Goal: Information Seeking & Learning: Understand process/instructions

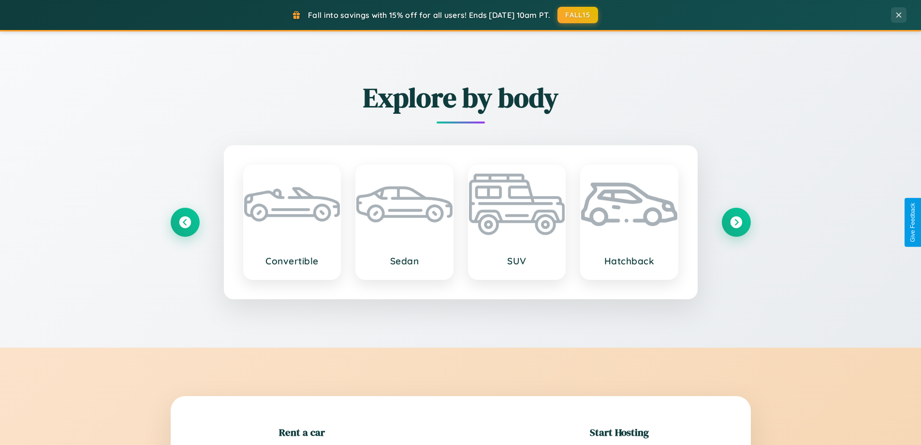
scroll to position [209, 0]
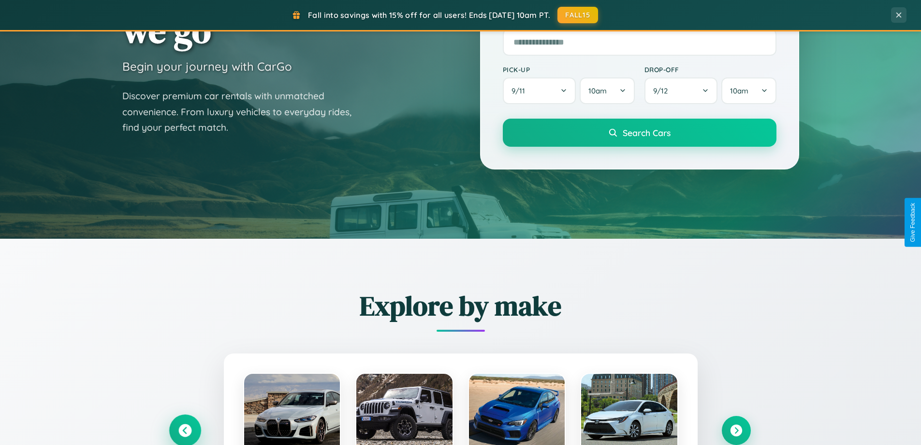
click at [185, 430] on icon at bounding box center [184, 430] width 13 height 13
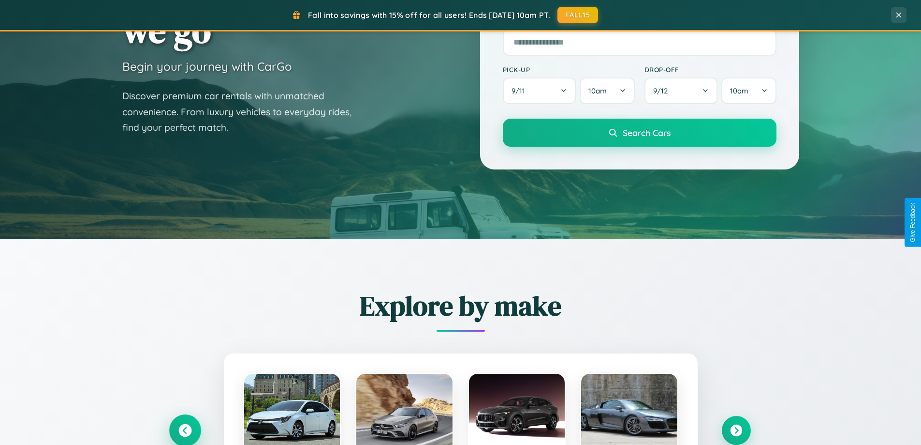
click at [185, 429] on icon at bounding box center [185, 430] width 16 height 16
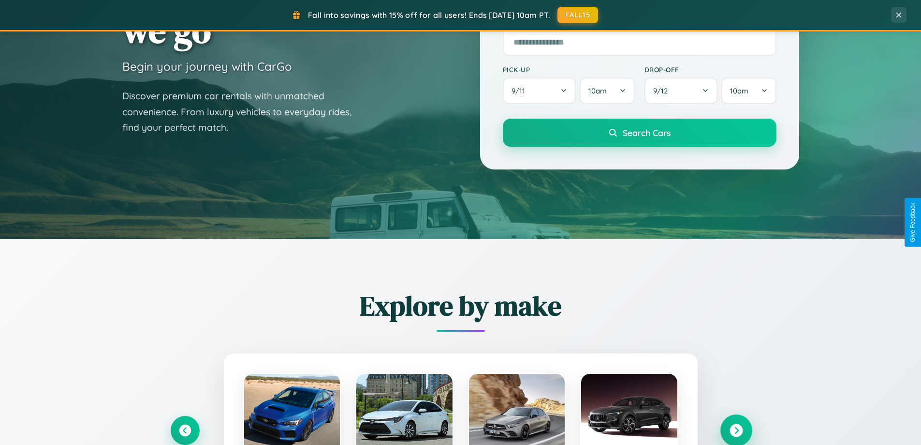
click at [736, 430] on icon at bounding box center [736, 430] width 13 height 13
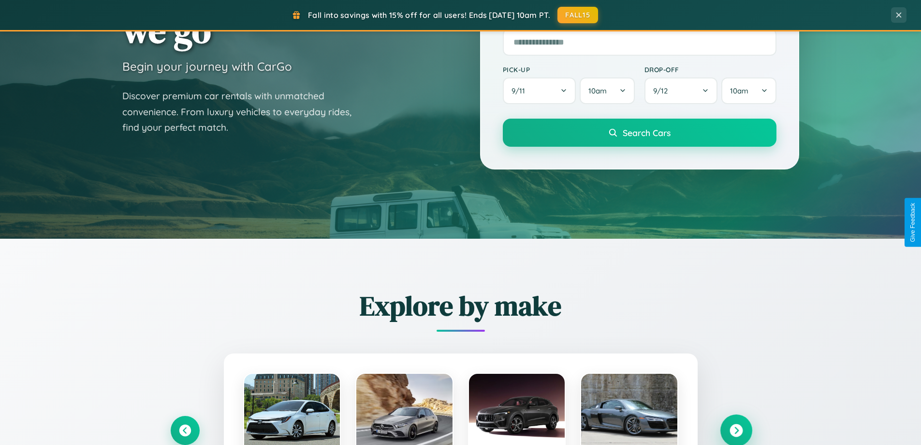
click at [736, 429] on icon at bounding box center [736, 430] width 13 height 13
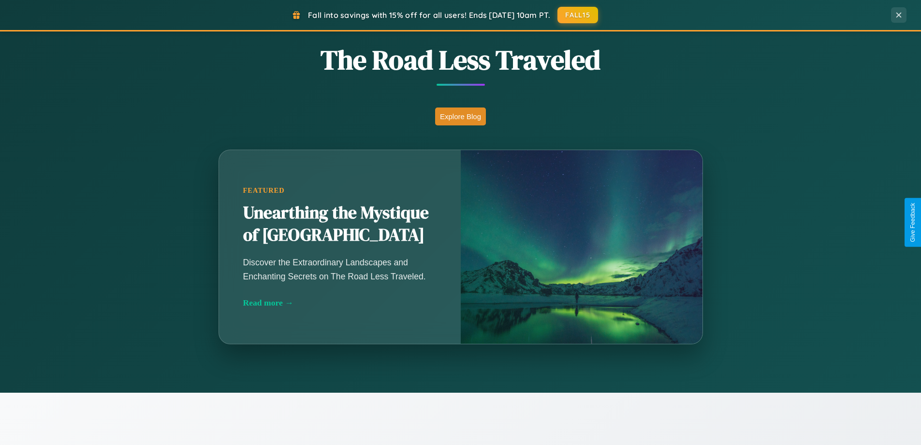
scroll to position [1554, 0]
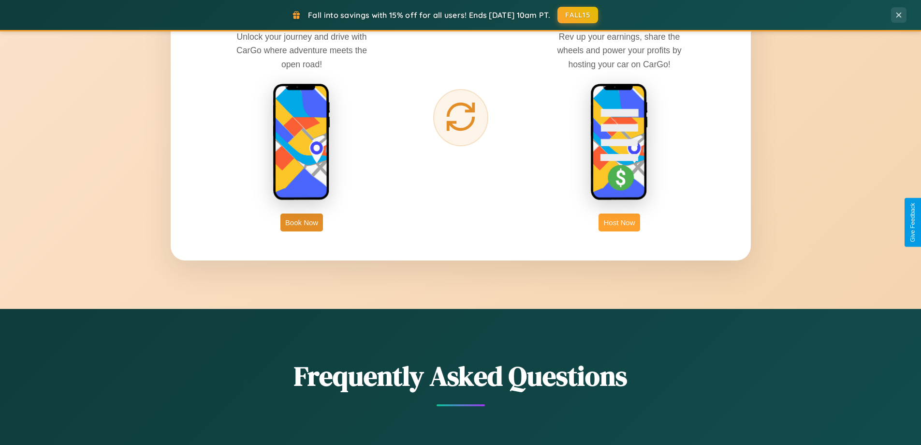
click at [620, 222] on button "Host Now" at bounding box center [619, 222] width 41 height 18
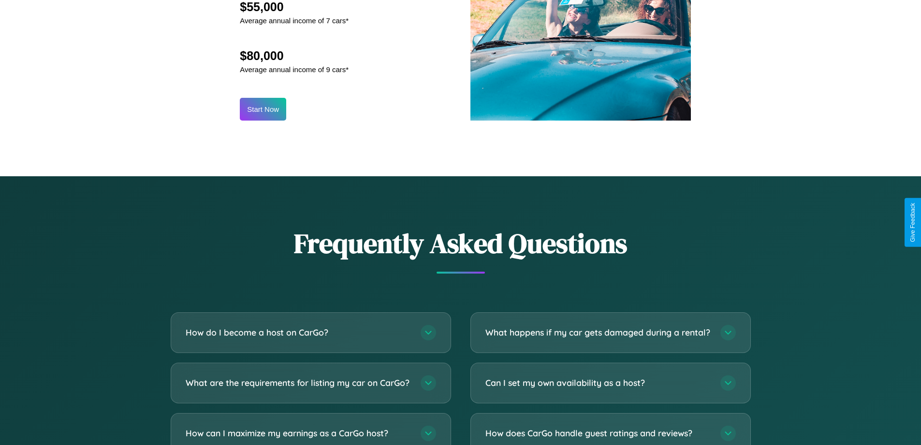
scroll to position [1307, 0]
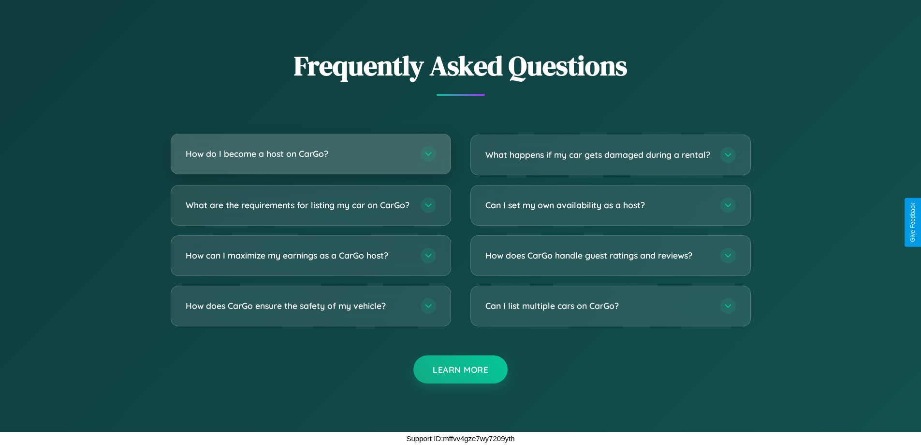
click at [311, 148] on h3 "How do I become a host on CarGo?" at bounding box center [298, 154] width 225 height 12
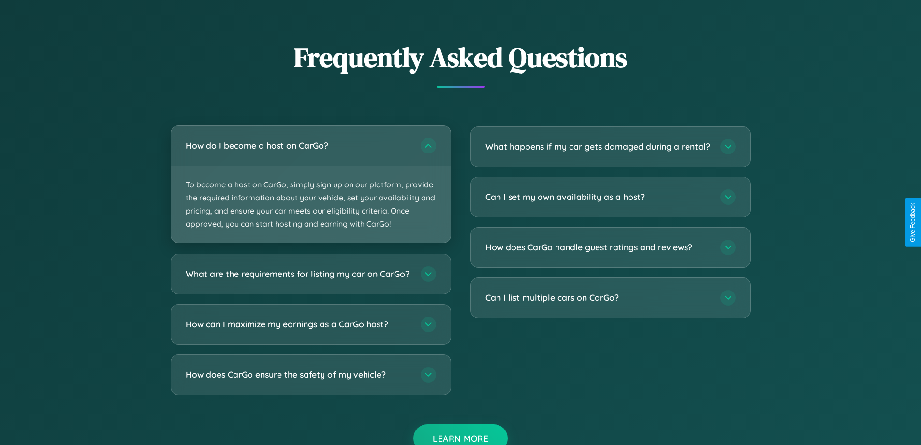
click at [311, 184] on p "To become a host on CarGo, simply sign up on our platform, provide the required…" at bounding box center [311, 204] width 280 height 77
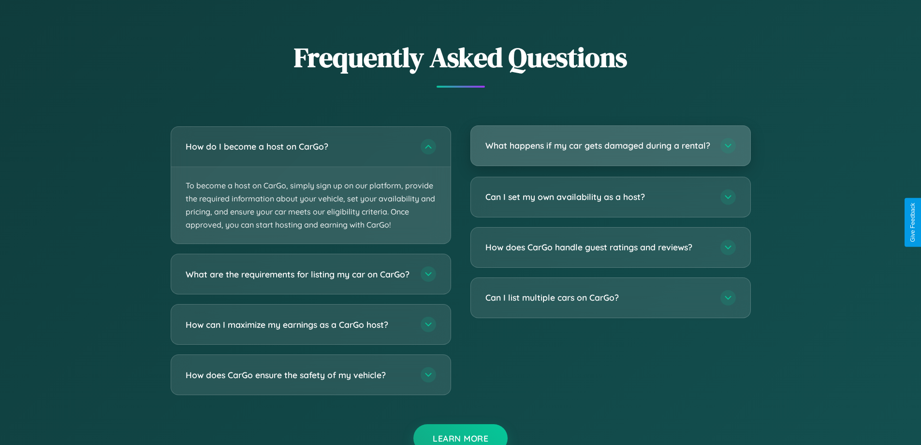
click at [610, 149] on h3 "What happens if my car gets damaged during a rental?" at bounding box center [598, 145] width 225 height 12
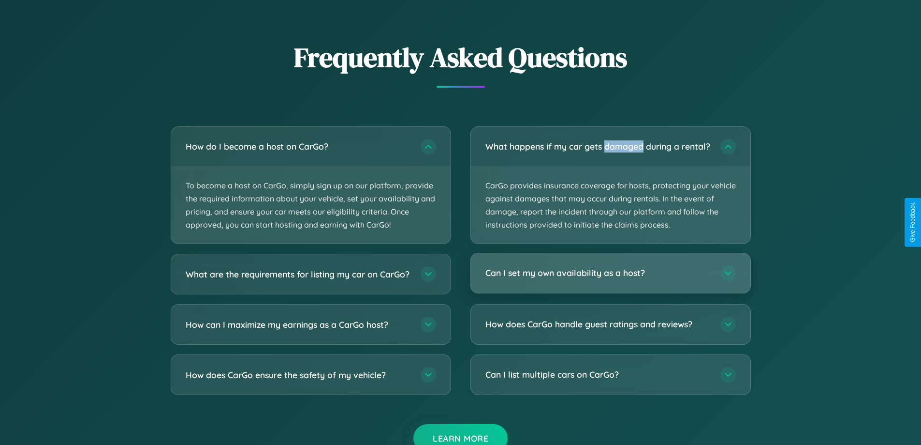
click at [610, 279] on h3 "Can I set my own availability as a host?" at bounding box center [598, 273] width 225 height 12
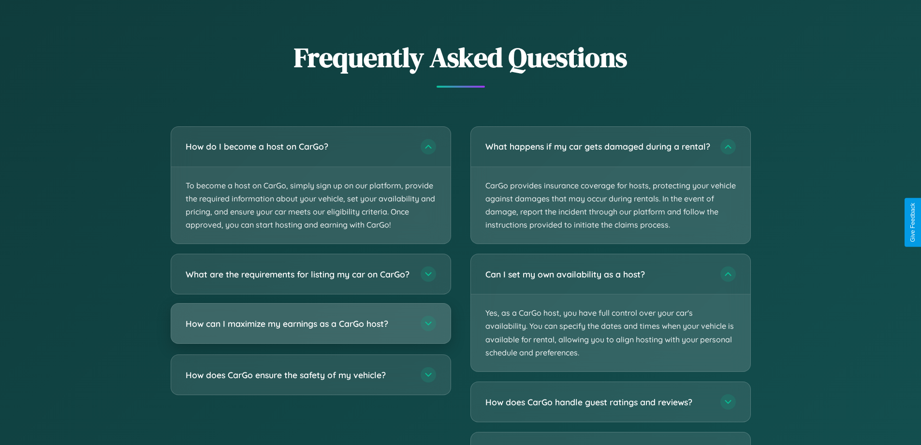
click at [311, 329] on h3 "How can I maximize my earnings as a CarGo host?" at bounding box center [298, 323] width 225 height 12
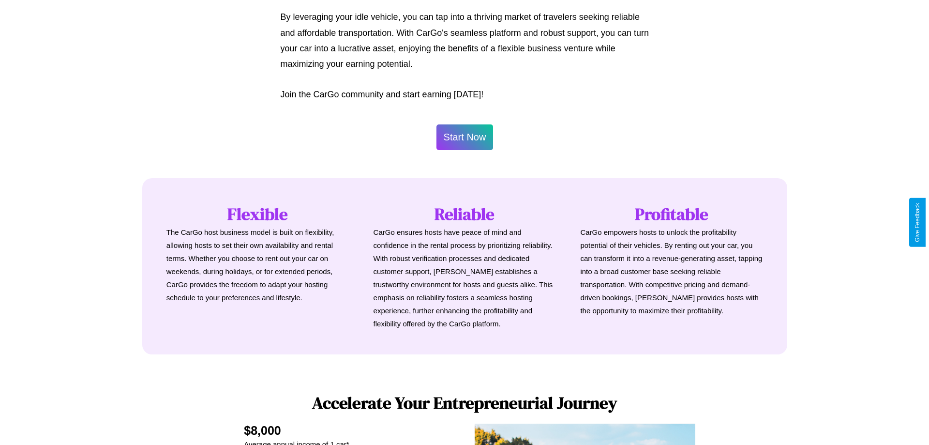
scroll to position [467, 0]
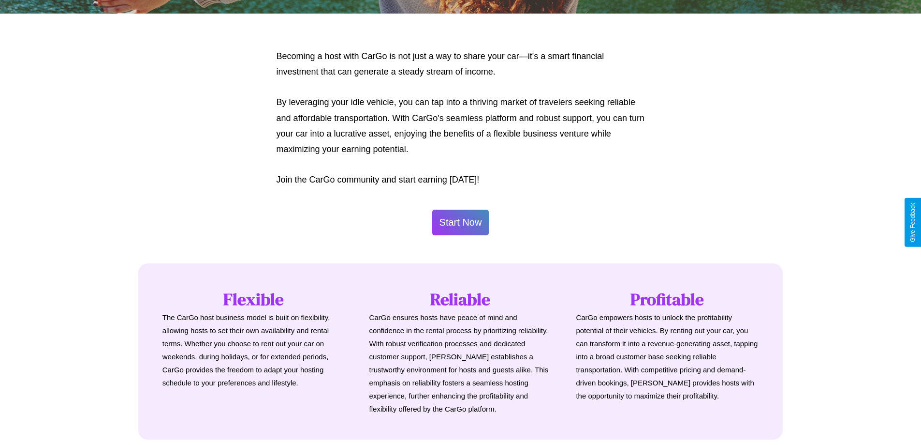
click at [460, 222] on button "Start Now" at bounding box center [460, 222] width 57 height 26
